Goal: Check status: Check status

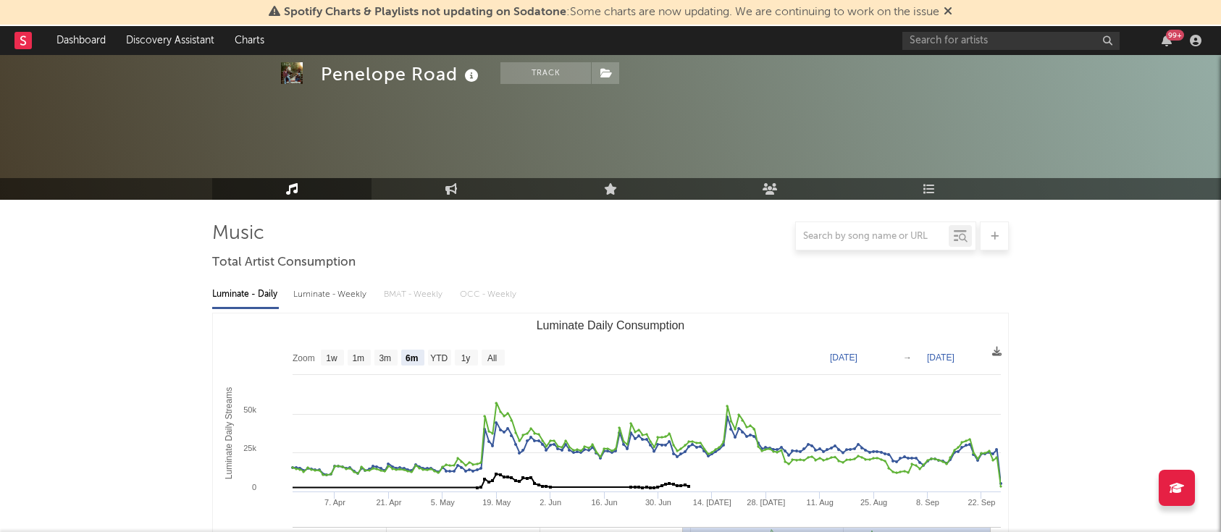
select select "6m"
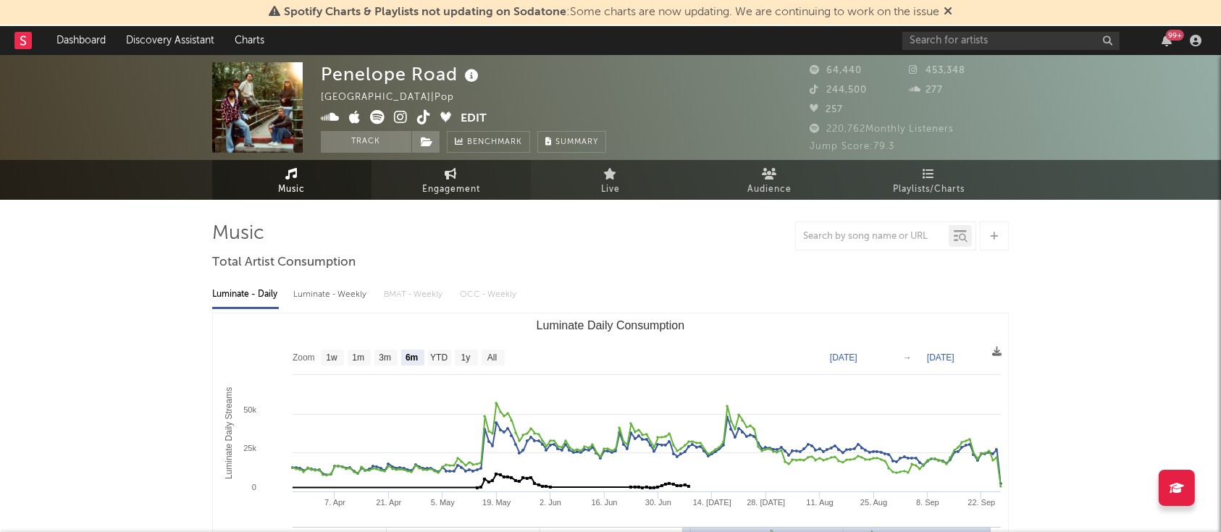
click at [470, 182] on span "Engagement" at bounding box center [451, 189] width 58 height 17
select select "1w"
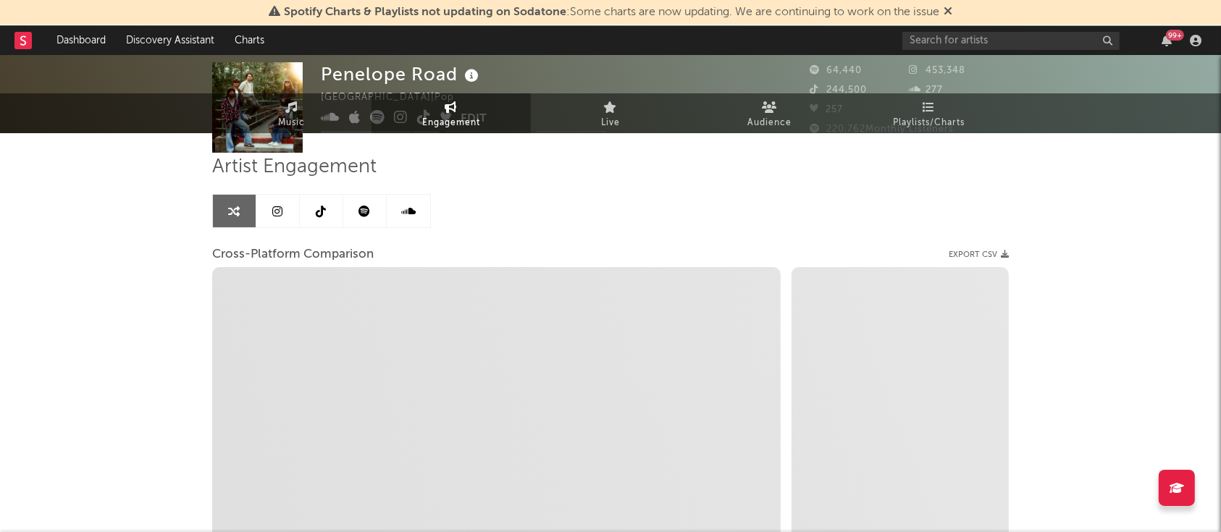
scroll to position [96, 0]
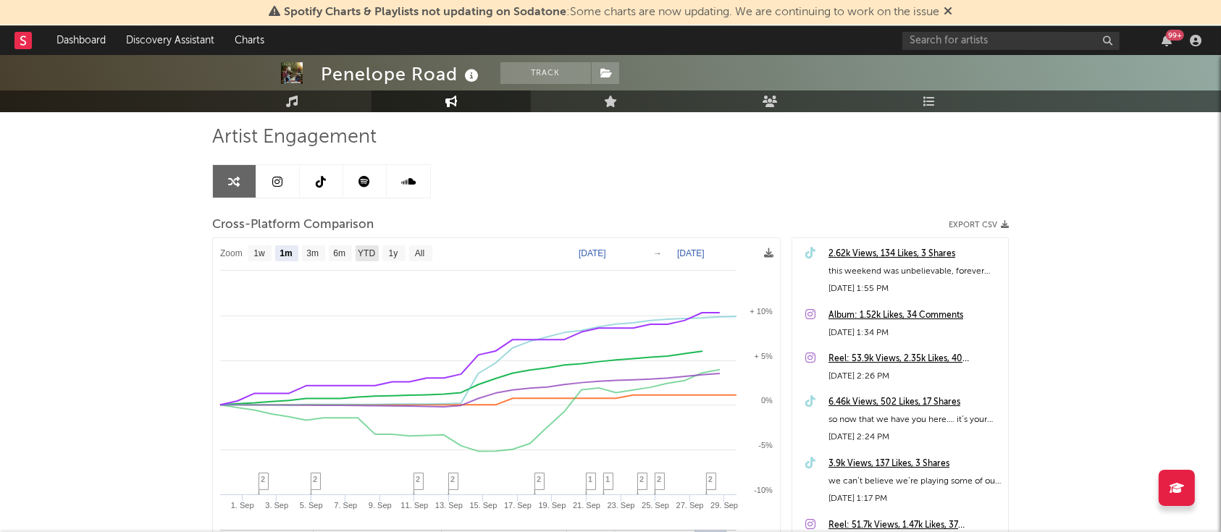
click at [370, 252] on text "YTD" at bounding box center [366, 254] width 17 height 10
select select "YTD"
type input "[DATE]"
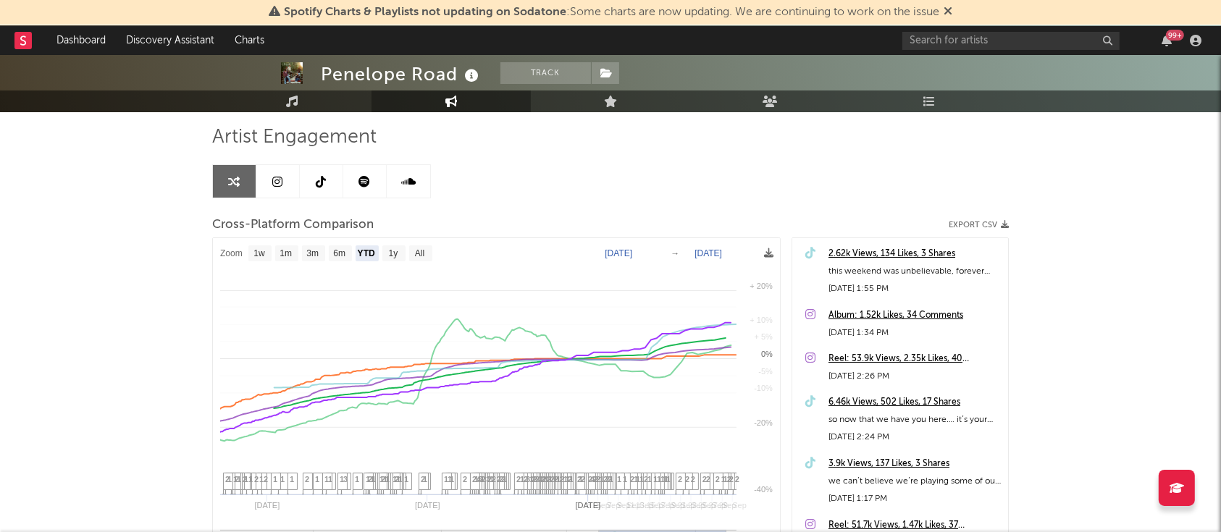
select select "1w"
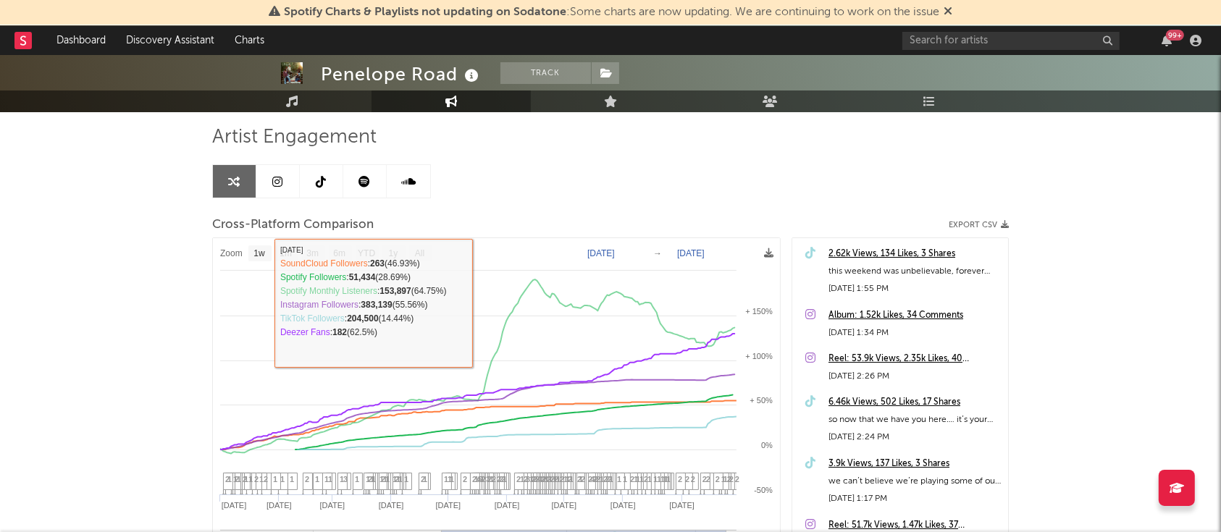
click at [320, 185] on icon at bounding box center [321, 182] width 10 height 12
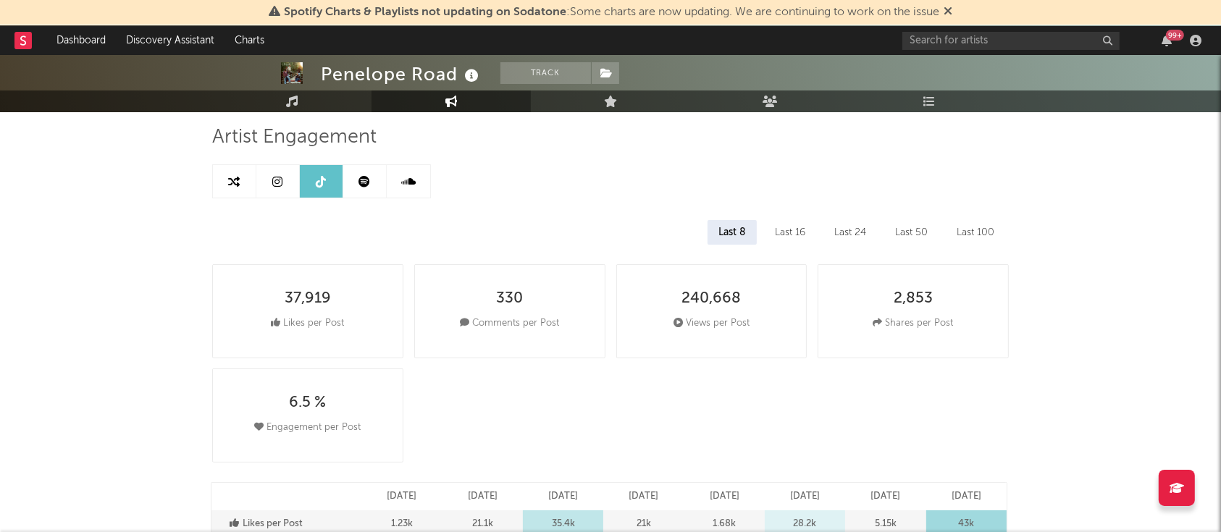
select select "6m"
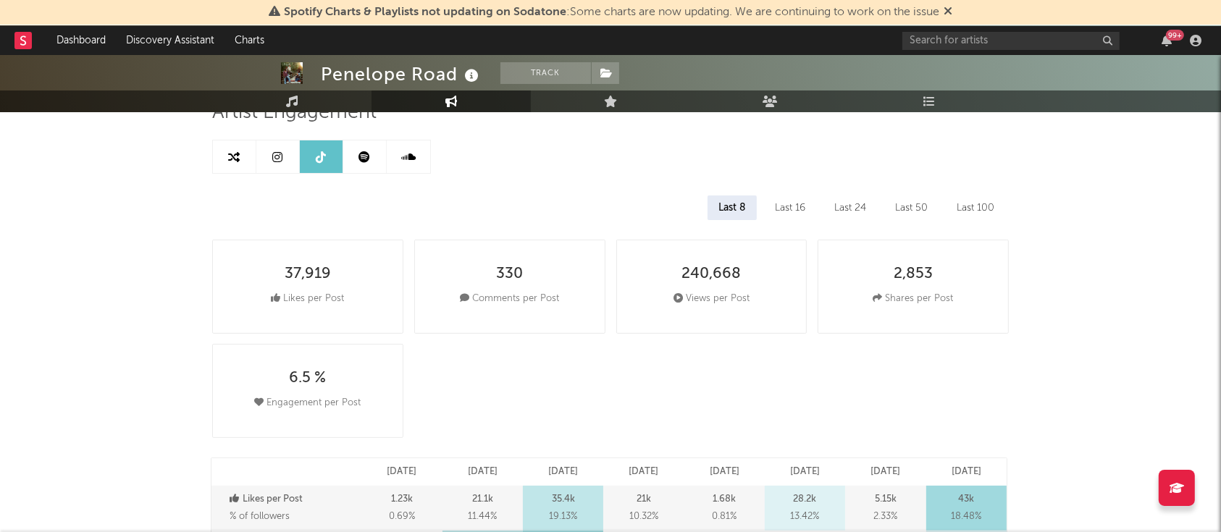
scroll to position [96, 0]
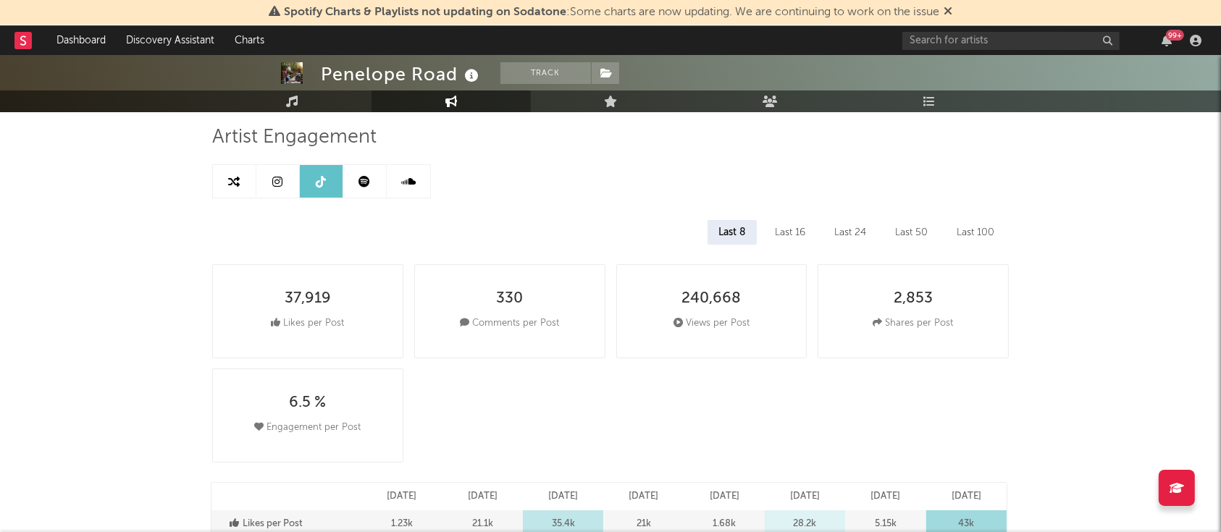
click at [858, 237] on div "Last 24" at bounding box center [850, 232] width 54 height 25
click at [283, 183] on link at bounding box center [277, 181] width 43 height 33
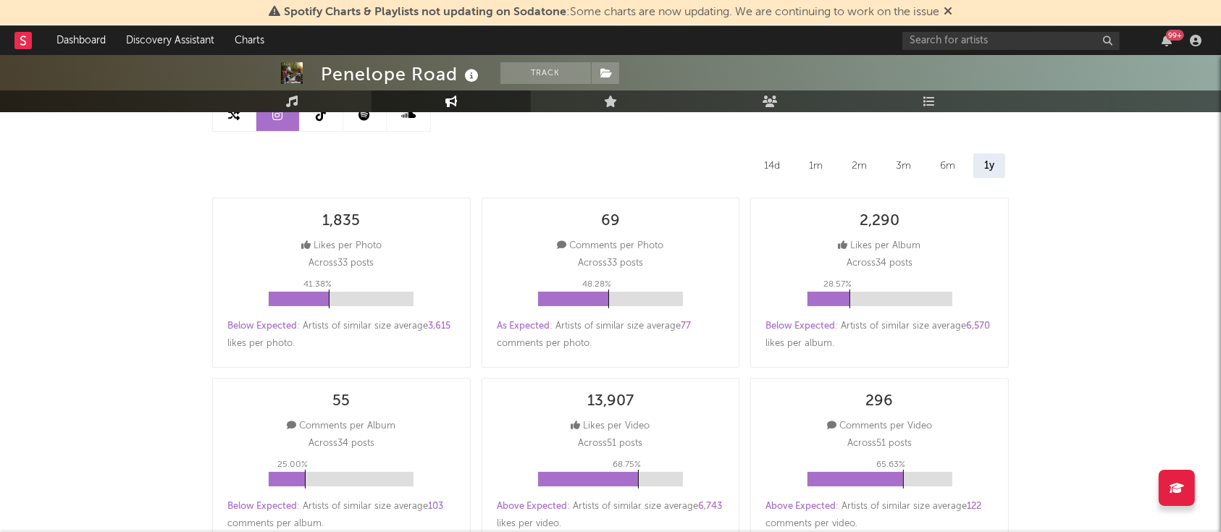
scroll to position [193, 0]
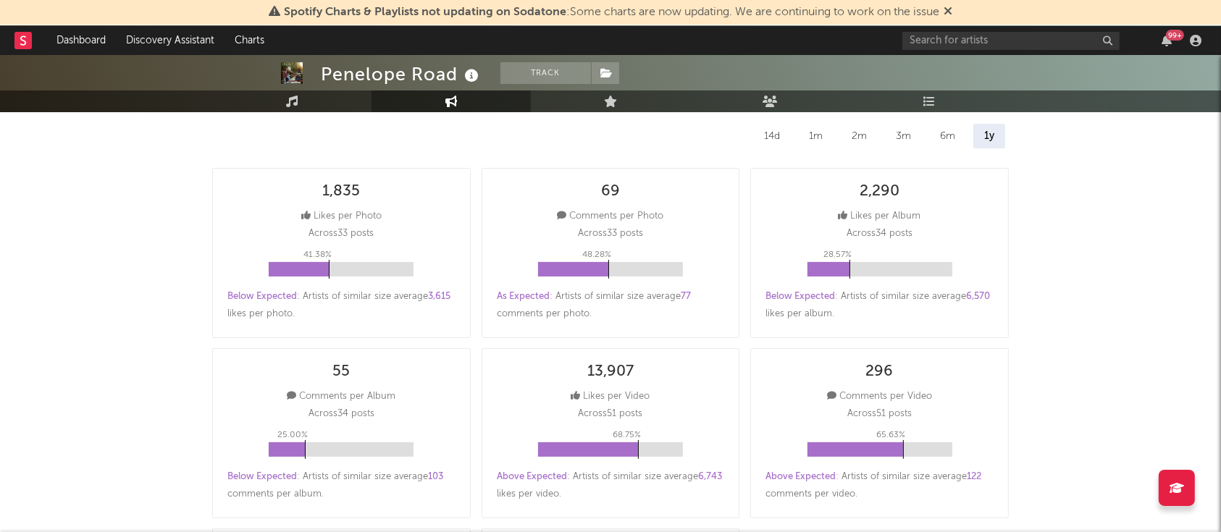
select select "6m"
